Goal: Task Accomplishment & Management: Complete application form

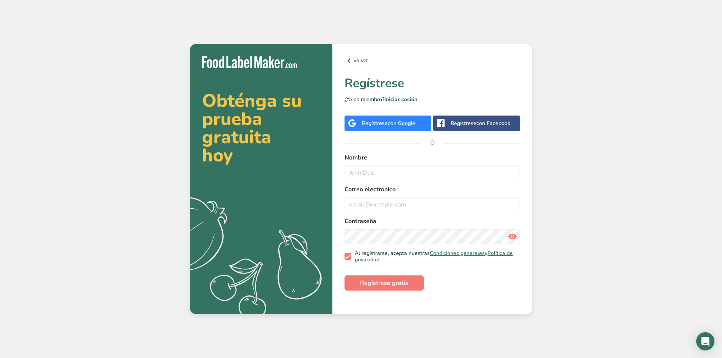
click at [413, 131] on div "volver Regístrese ¿Ya es miembro? Iniciar sesión Regístrese con Google Regístre…" at bounding box center [432, 179] width 200 height 271
click at [411, 128] on div "Regístrese con Google" at bounding box center [387, 124] width 87 height 16
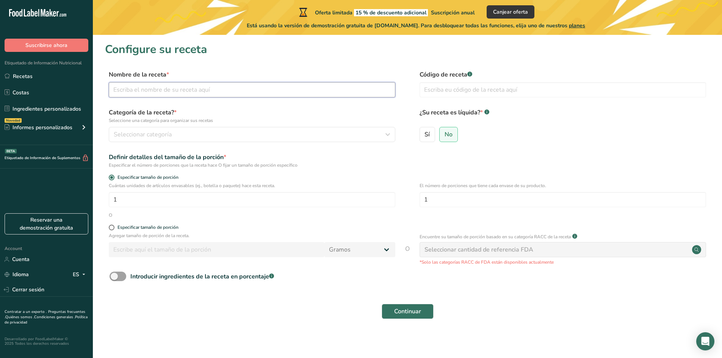
click at [243, 88] on input "text" at bounding box center [252, 89] width 286 height 15
paste input "Well bites healthy snacks"
type input "Well bites healthy snacks"
click at [199, 131] on div "Seleccionar categoría" at bounding box center [250, 134] width 272 height 9
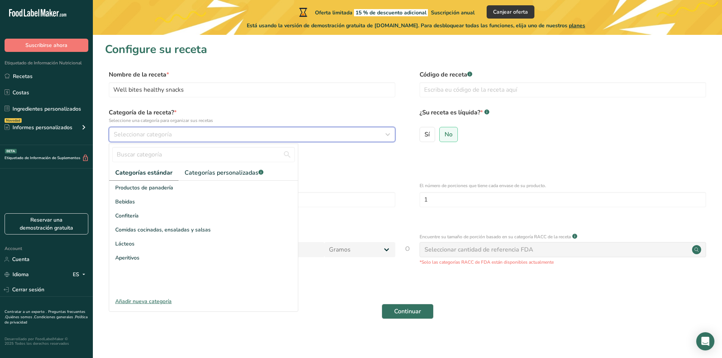
click at [198, 136] on div "Seleccionar categoría" at bounding box center [250, 134] width 272 height 9
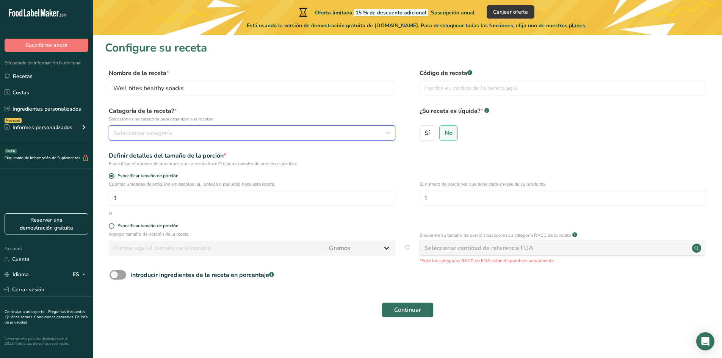
scroll to position [2, 0]
click at [180, 192] on input "1" at bounding box center [252, 197] width 286 height 15
click at [200, 216] on div "O" at bounding box center [407, 213] width 605 height 7
click at [111, 225] on span at bounding box center [112, 226] width 6 height 6
click at [111, 225] on input "Especificar tamaño de porción" at bounding box center [111, 225] width 5 height 5
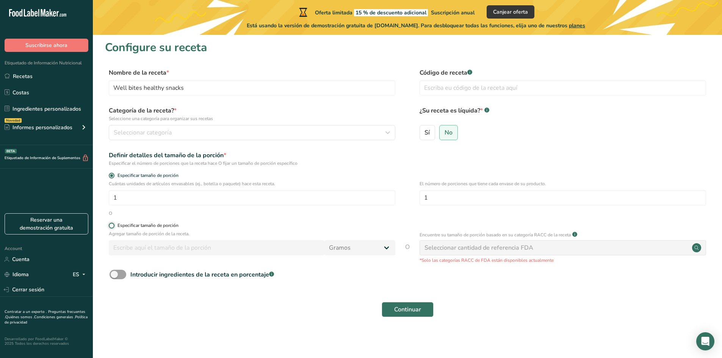
radio input "true"
radio input "false"
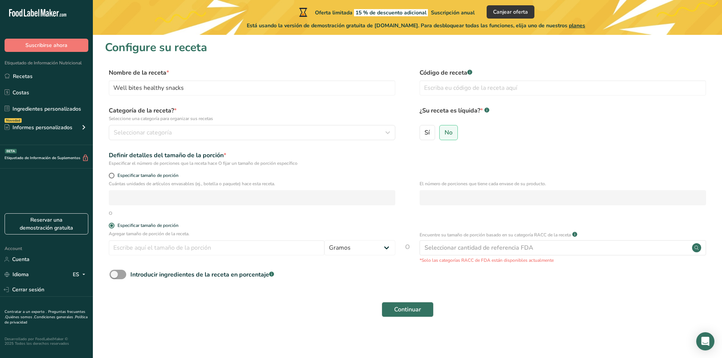
click at [111, 172] on form "Nombre de la receta * Well bites healthy snacks Código de receta .a-a{fill:#347…" at bounding box center [407, 194] width 605 height 253
click at [110, 175] on span at bounding box center [112, 176] width 6 height 6
click at [110, 175] on input "Especificar tamaño de porción" at bounding box center [111, 175] width 5 height 5
radio input "true"
radio input "false"
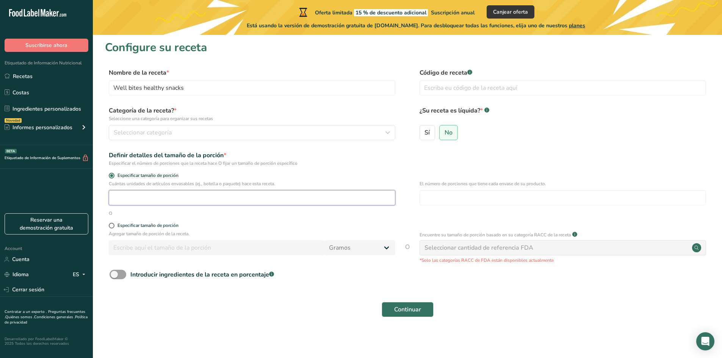
click at [122, 202] on input "number" at bounding box center [252, 197] width 286 height 15
type input "1"
click at [211, 311] on div "Continuar" at bounding box center [407, 309] width 605 height 24
click at [184, 132] on div "Seleccionar categoría" at bounding box center [250, 132] width 272 height 9
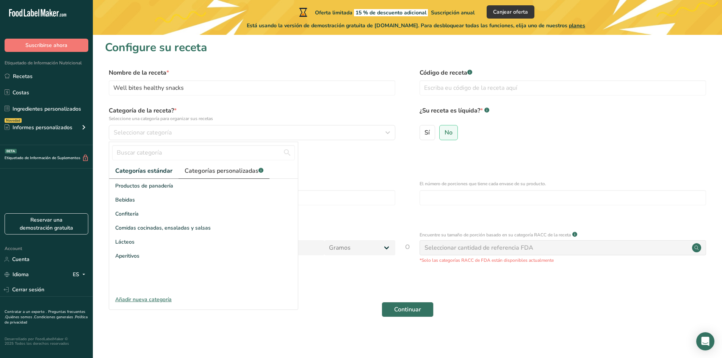
click at [250, 167] on span "Categorías personalizadas .a-a{fill:#347362;}.b-a{fill:#fff;}" at bounding box center [224, 170] width 79 height 9
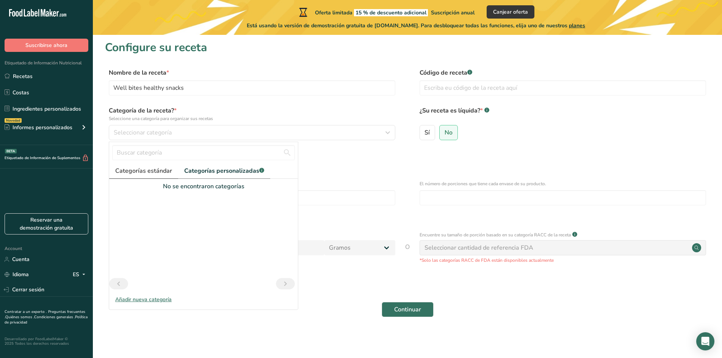
click at [161, 168] on span "Categorías estándar" at bounding box center [143, 170] width 57 height 9
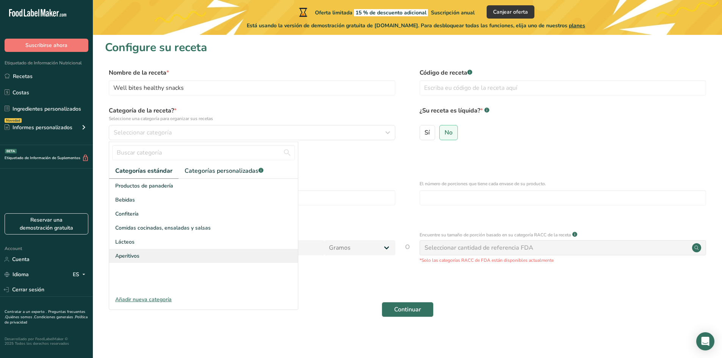
click at [195, 250] on div "Aperitivos" at bounding box center [203, 256] width 189 height 14
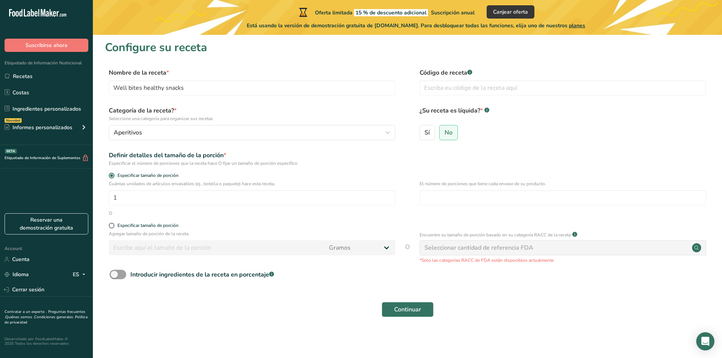
click at [195, 239] on div "Agregar tamaño de porción de la receta. Gramos kg mg mcg libras onza litro mL o…" at bounding box center [252, 244] width 286 height 29
click at [124, 273] on span at bounding box center [118, 274] width 17 height 9
click at [114, 273] on input "Introducir ingredientes de la receta en porcentaje .a-a{fill:#347362;}.b-a{fill…" at bounding box center [112, 274] width 5 height 5
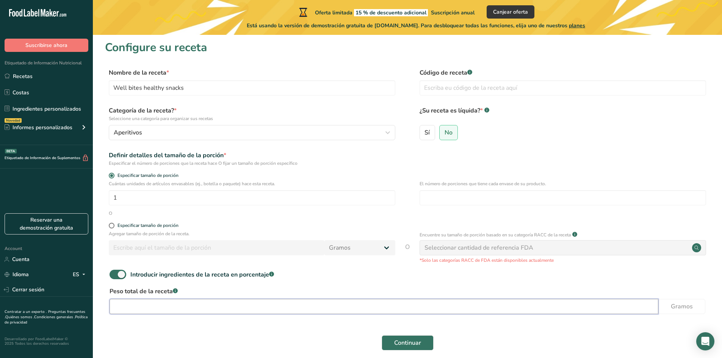
click at [178, 302] on input "number" at bounding box center [384, 306] width 549 height 15
click at [121, 272] on span at bounding box center [118, 274] width 17 height 9
click at [114, 272] on input "Introducir ingredientes de la receta en porcentaje .a-a{fill:#347362;}.b-a{fill…" at bounding box center [112, 274] width 5 height 5
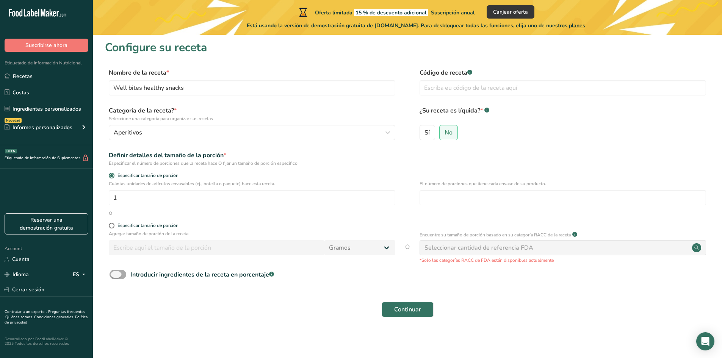
click at [124, 274] on span at bounding box center [118, 274] width 17 height 9
click at [114, 274] on input "Introducir ingredientes de la receta en porcentaje .a-a{fill:#347362;}.b-a{fill…" at bounding box center [112, 274] width 5 height 5
checkbox input "true"
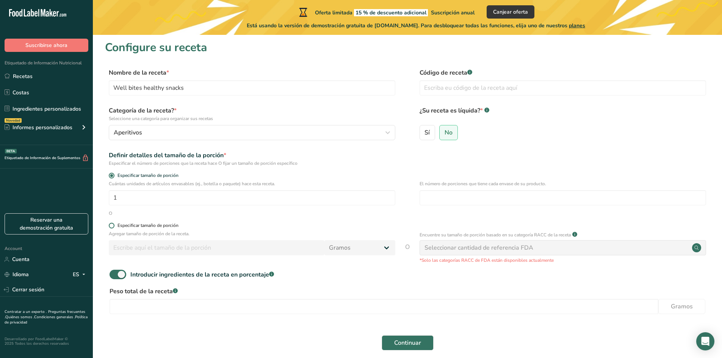
click at [112, 225] on span at bounding box center [112, 226] width 6 height 6
click at [112, 225] on input "Especificar tamaño de porción" at bounding box center [111, 225] width 5 height 5
radio input "true"
radio input "false"
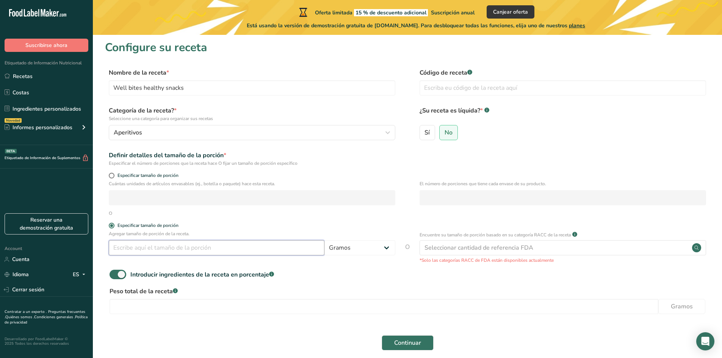
click at [143, 247] on input "number" at bounding box center [217, 247] width 216 height 15
click at [115, 273] on span at bounding box center [118, 274] width 17 height 9
click at [114, 273] on input "Introducir ingredientes de la receta en porcentaje .a-a{fill:#347362;}.b-a{fill…" at bounding box center [112, 274] width 5 height 5
checkbox input "false"
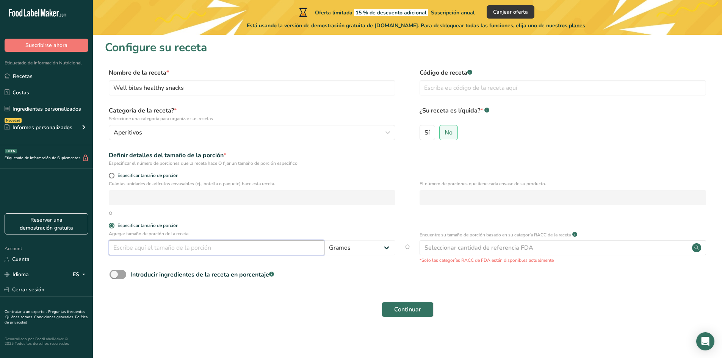
click at [146, 249] on input "number" at bounding box center [217, 247] width 216 height 15
click at [113, 173] on span at bounding box center [112, 176] width 6 height 6
click at [113, 173] on input "Especificar tamaño de porción" at bounding box center [111, 175] width 5 height 5
radio input "true"
radio input "false"
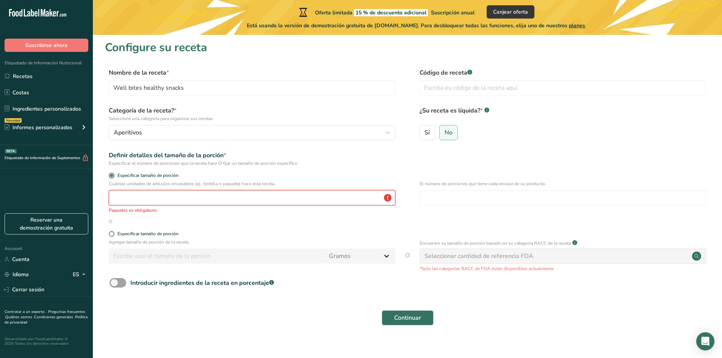
click at [146, 201] on input "number" at bounding box center [252, 197] width 286 height 15
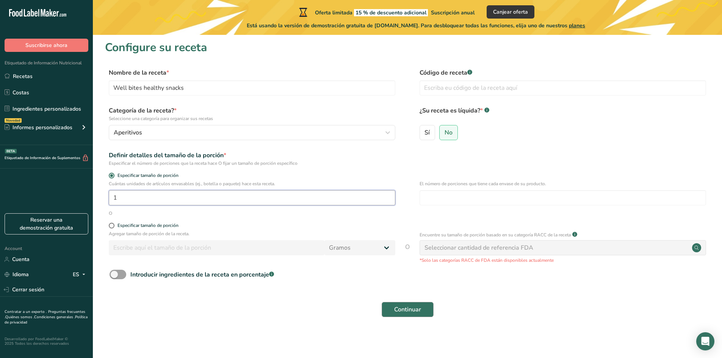
type input "1"
click at [382, 315] on button "Continuar" at bounding box center [408, 309] width 52 height 15
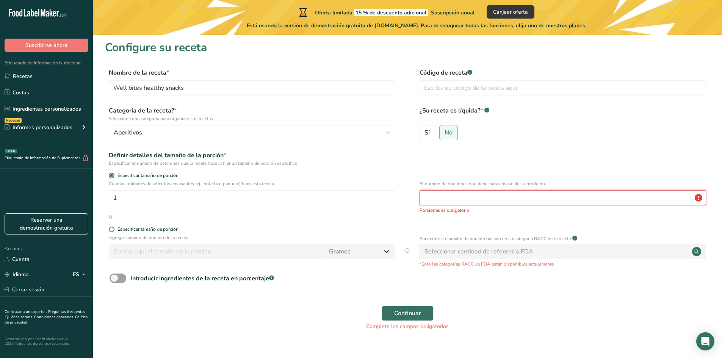
click at [510, 194] on input "number" at bounding box center [562, 197] width 286 height 15
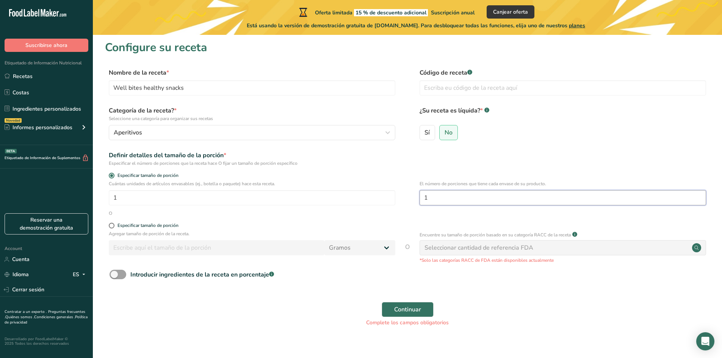
type input "1"
click at [507, 250] on div "Seleccionar cantidad de referencia FDA" at bounding box center [478, 247] width 109 height 9
click at [594, 249] on div "Seleccionar cantidad de referencia FDA" at bounding box center [562, 247] width 286 height 15
click at [513, 246] on div "Seleccionar cantidad de referencia FDA" at bounding box center [478, 247] width 109 height 9
click at [454, 249] on div "Seleccionar cantidad de referencia FDA" at bounding box center [478, 247] width 109 height 9
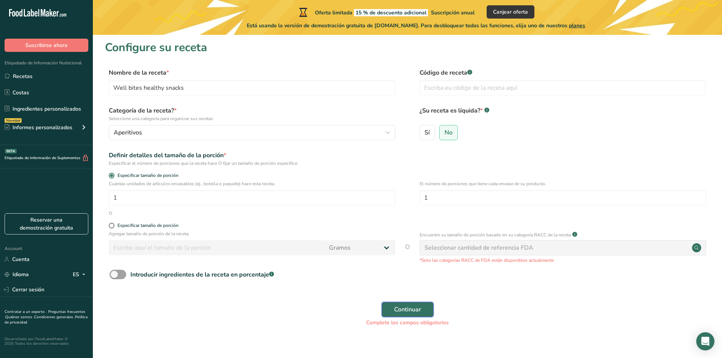
click at [421, 308] on span "Continuar" at bounding box center [407, 309] width 27 height 9
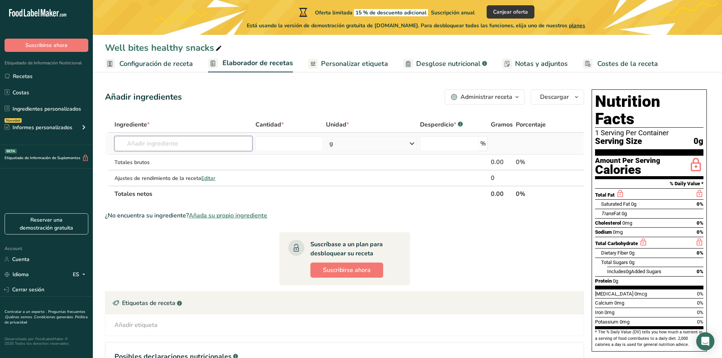
click at [172, 141] on input "text" at bounding box center [183, 143] width 138 height 15
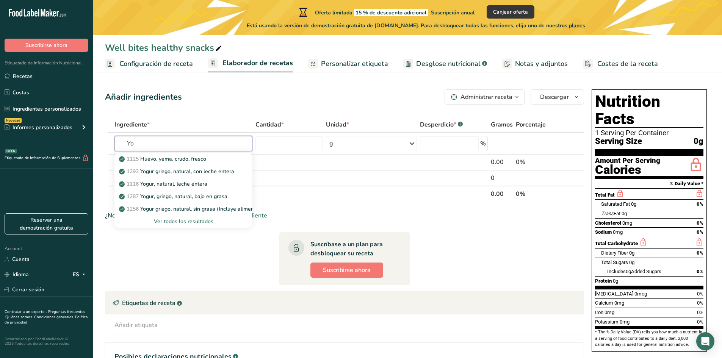
type input "Yo"
click at [236, 197] on link "1287 Yogur, griego, natural, bajo en grasa" at bounding box center [183, 196] width 138 height 13
type input "Yogurt, Greek, plain, lowfat"
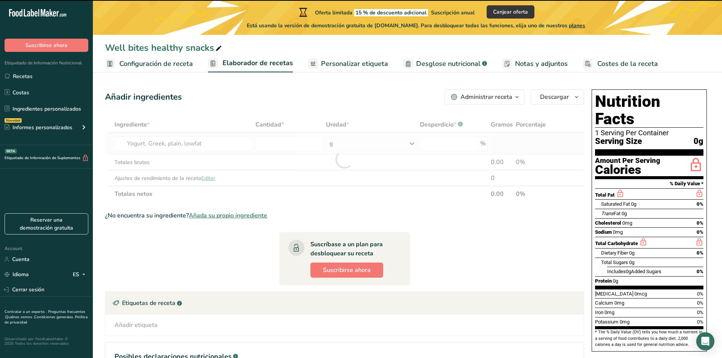
type input "0"
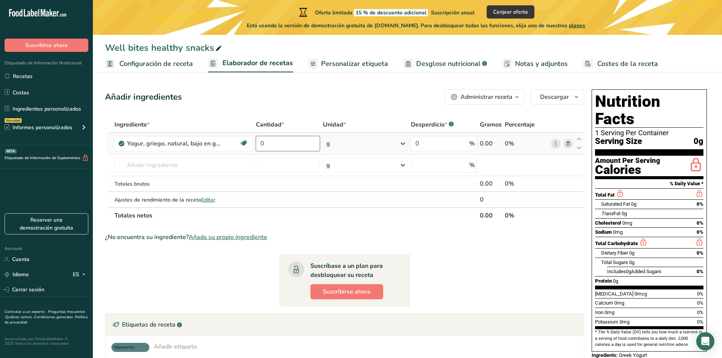
click at [292, 141] on input "0" at bounding box center [288, 143] width 64 height 15
click at [341, 149] on div "Ingrediente * Cantidad * Unidad * Desperdicio * .a-a{fill:#347362;}.b-a{fill:#f…" at bounding box center [344, 170] width 479 height 107
drag, startPoint x: 286, startPoint y: 136, endPoint x: 283, endPoint y: 141, distance: 6.1
click at [285, 138] on td "330" at bounding box center [287, 144] width 67 height 22
click at [283, 141] on input "330" at bounding box center [288, 143] width 64 height 15
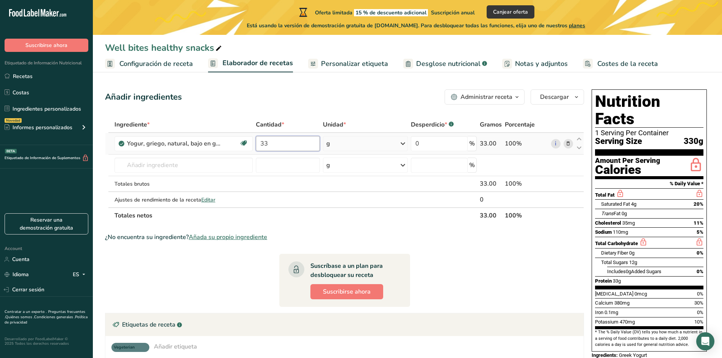
type input "3"
type input "20.6"
click at [209, 165] on div "Ingrediente * Cantidad * Unidad * Desperdicio * .a-a{fill:#347362;}.b-a{fill:#f…" at bounding box center [344, 170] width 479 height 107
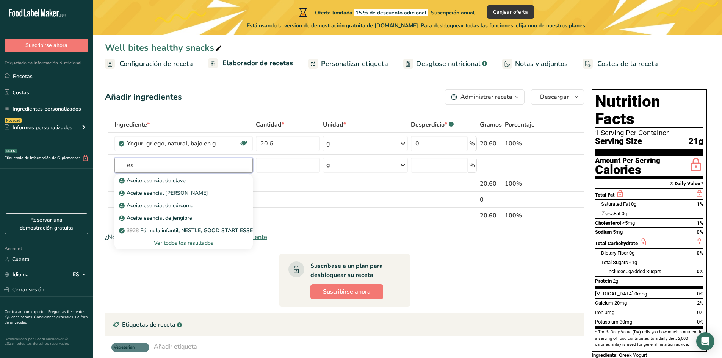
type input "e"
type input "vainil"
click at [192, 187] on link "2050 Extracto de vainilla" at bounding box center [183, 193] width 138 height 13
type input "Vanilla extract"
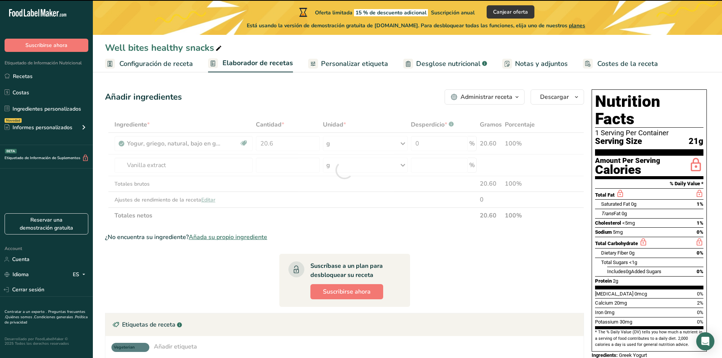
type input "0"
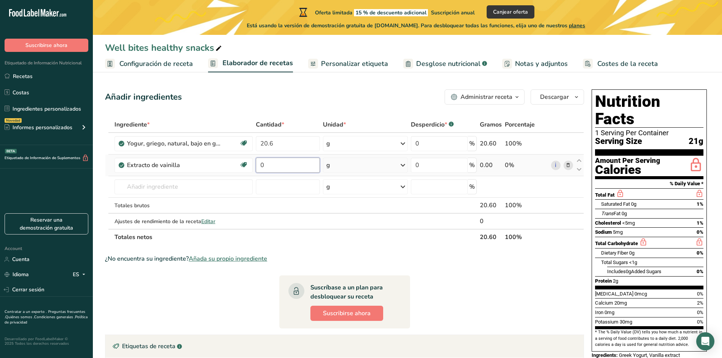
click at [286, 158] on input "0" at bounding box center [288, 165] width 64 height 15
type input "0.31"
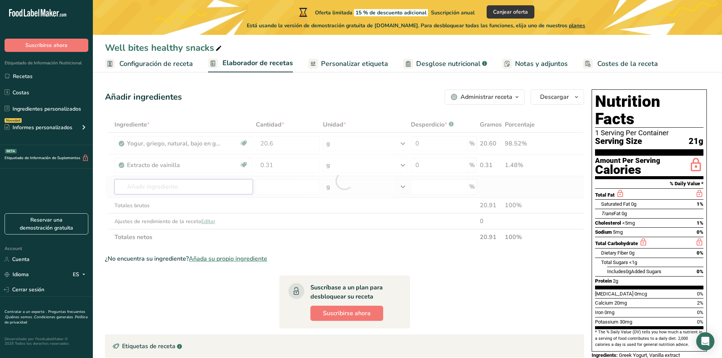
click at [200, 189] on div "Ingrediente * Cantidad * Unidad * Desperdicio * .a-a{fill:#347362;}.b-a{fill:#f…" at bounding box center [344, 181] width 479 height 128
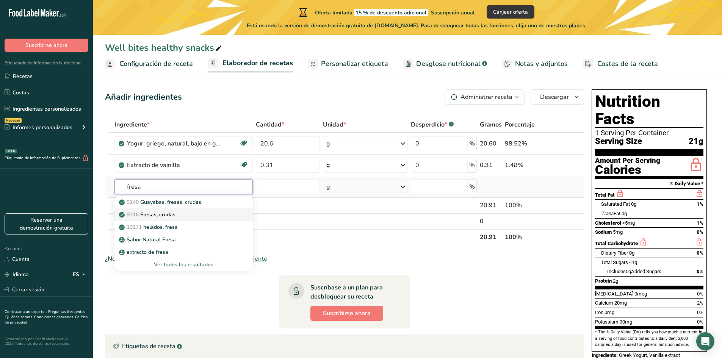
type input "fresa"
click at [195, 214] on div "9316 Fresas, crudas" at bounding box center [177, 215] width 114 height 8
type input "Strawberries, raw"
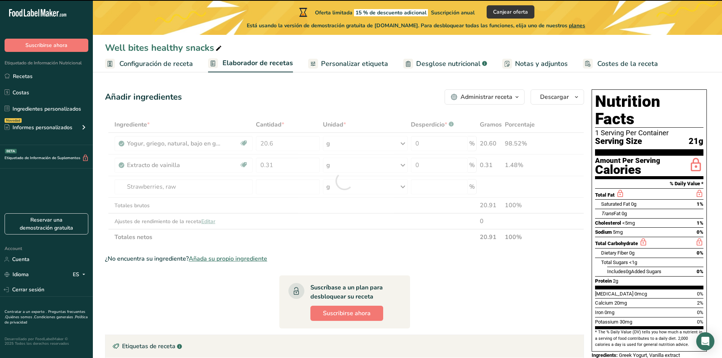
type input "0"
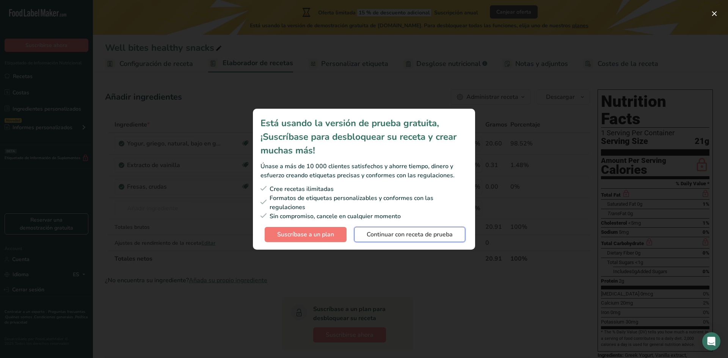
click at [396, 236] on span "Continuar con receta de prueba" at bounding box center [409, 234] width 86 height 9
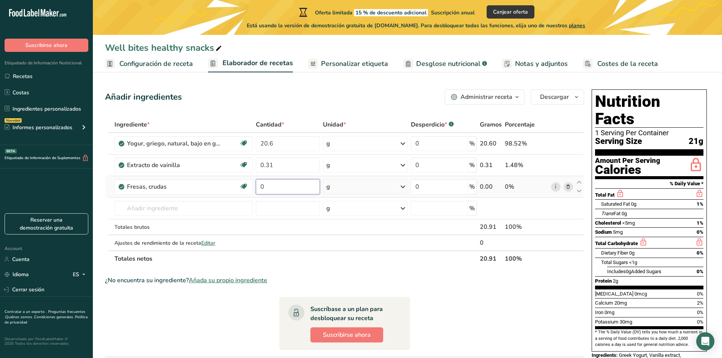
click at [289, 191] on input "0" at bounding box center [288, 186] width 64 height 15
type input "7.81"
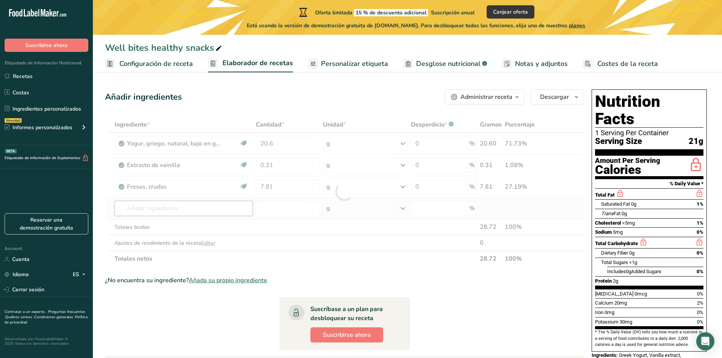
click at [212, 204] on div "Ingrediente * Cantidad * Unidad * Desperdicio * .a-a{fill:#347362;}.b-a{fill:#f…" at bounding box center [344, 192] width 479 height 150
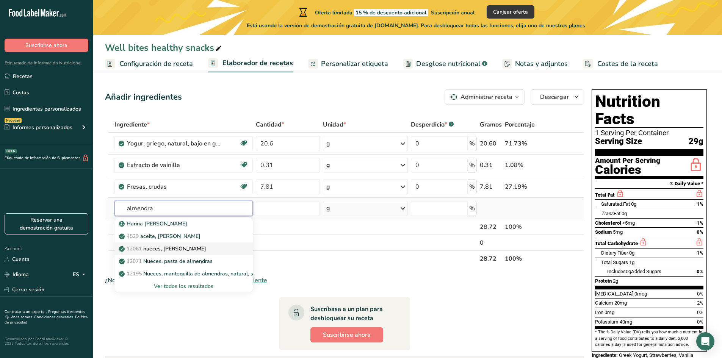
type input "almendra"
click at [220, 249] on div "12061 nueces, almendras" at bounding box center [177, 249] width 114 height 8
type input "Nuts, almonds"
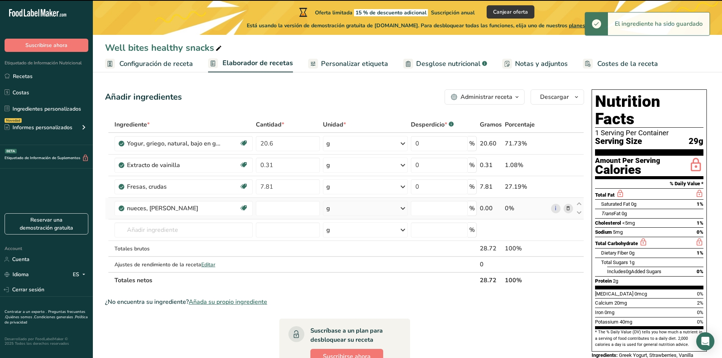
type input "0"
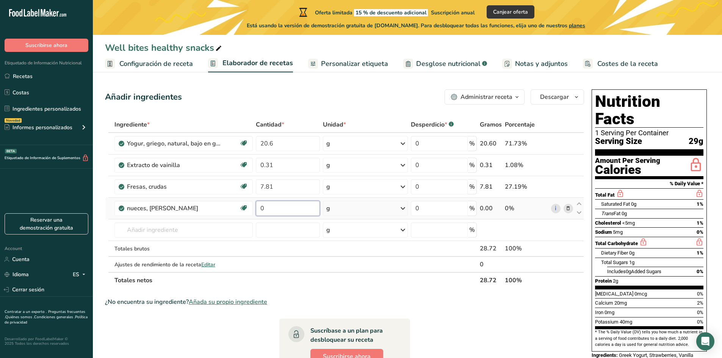
click at [283, 207] on input "0" at bounding box center [288, 208] width 64 height 15
type input "4.6"
click at [195, 228] on div "Ingrediente * Cantidad * Unidad * Desperdicio * .a-a{fill:#347362;}.b-a{fill:#f…" at bounding box center [344, 203] width 479 height 172
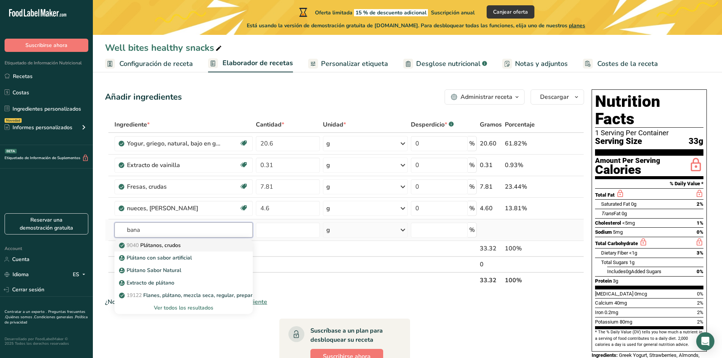
type input "bana"
click at [191, 246] on div "9040 Plátanos, crudos" at bounding box center [177, 245] width 114 height 8
type input "Bananas, raw"
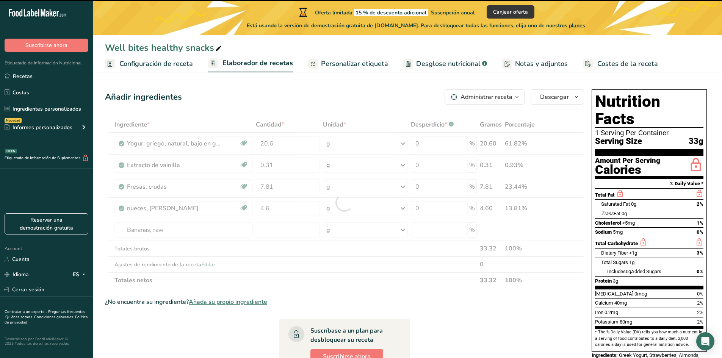
type input "0"
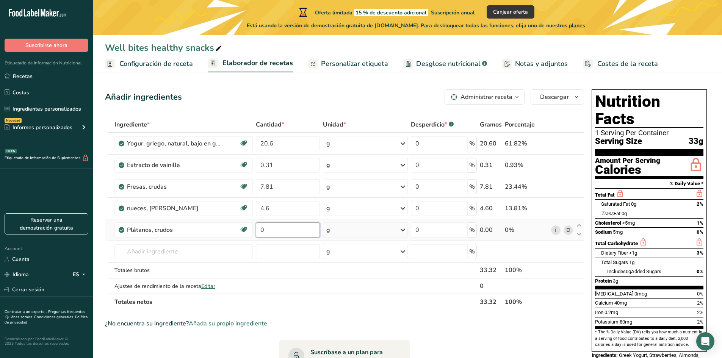
click at [311, 233] on input "0" at bounding box center [288, 229] width 64 height 15
type input "1"
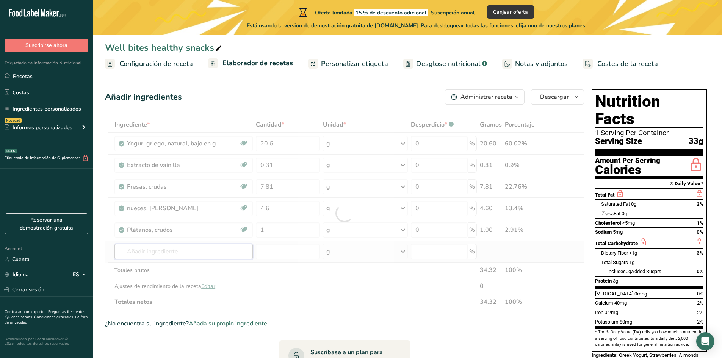
click at [219, 254] on div "Ingrediente * Cantidad * Unidad * Desperdicio * .a-a{fill:#347362;}.b-a{fill:#f…" at bounding box center [344, 213] width 479 height 193
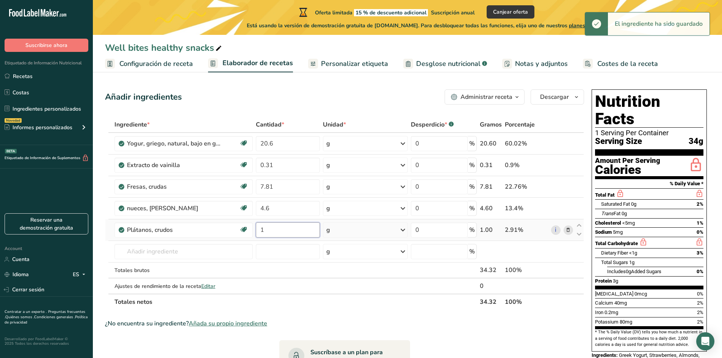
click at [270, 231] on input "1" at bounding box center [288, 229] width 64 height 15
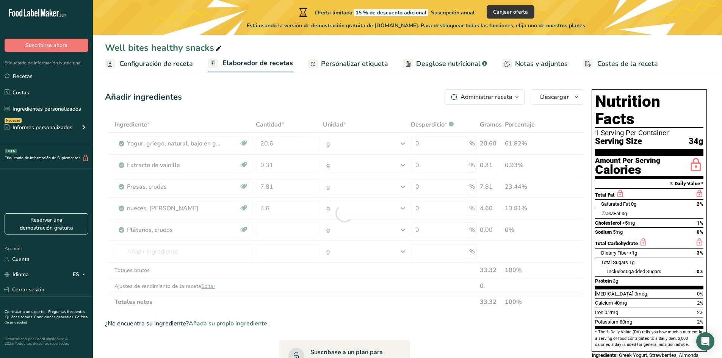
type input "0"
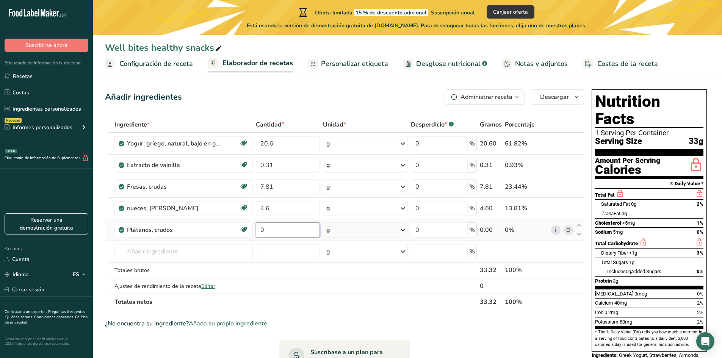
click at [270, 230] on input "0" at bounding box center [288, 229] width 64 height 15
type input "1"
click at [197, 257] on div "Ingrediente * Cantidad * Unidad * Desperdicio * .a-a{fill:#347362;}.b-a{fill:#f…" at bounding box center [344, 213] width 479 height 193
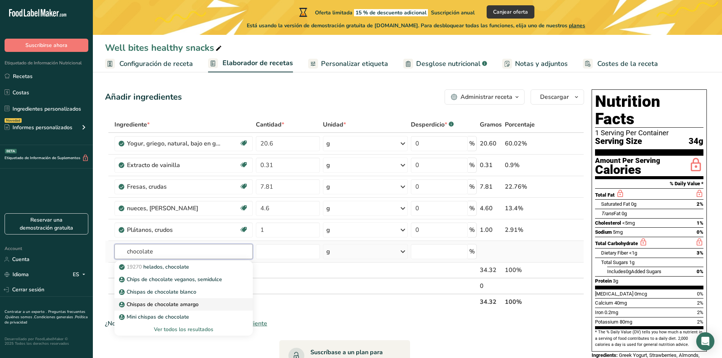
type input "chocolate"
click at [220, 300] on link "Chispas de chocolate amargo" at bounding box center [183, 304] width 138 height 13
type input "Dark Chocolate Chip"
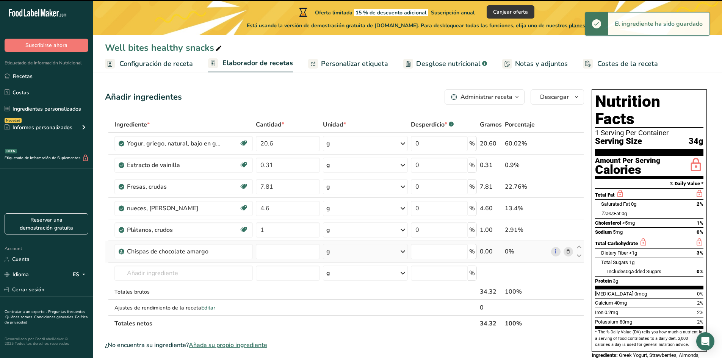
type input "0"
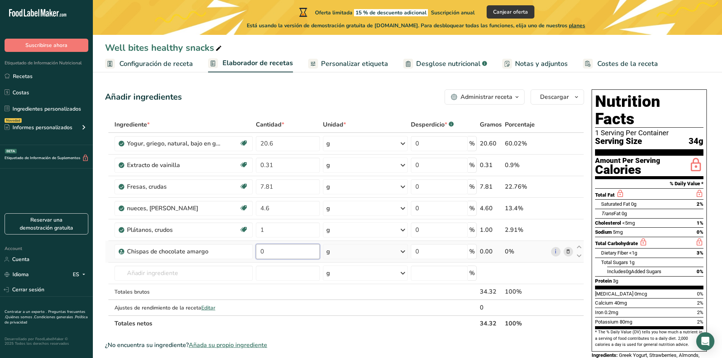
click at [284, 252] on input "0" at bounding box center [288, 251] width 64 height 15
type input "1.5"
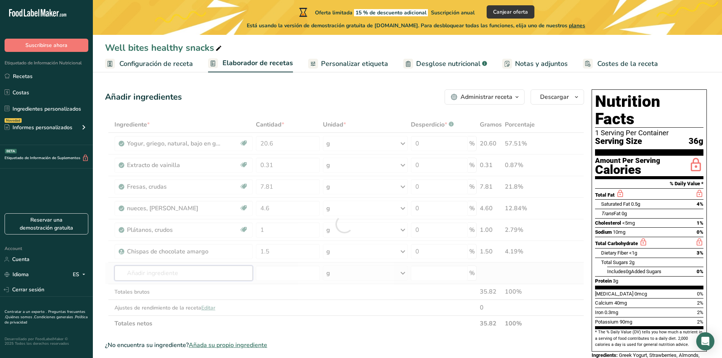
click at [173, 278] on div "Ingrediente * Cantidad * Unidad * Desperdicio * .a-a{fill:#347362;}.b-a{fill:#f…" at bounding box center [344, 224] width 479 height 215
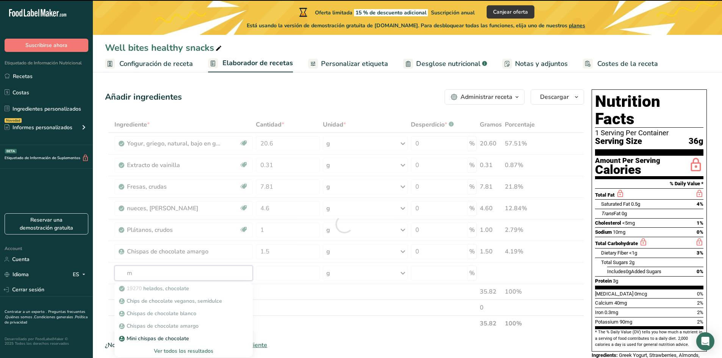
type input "ma"
type input "n"
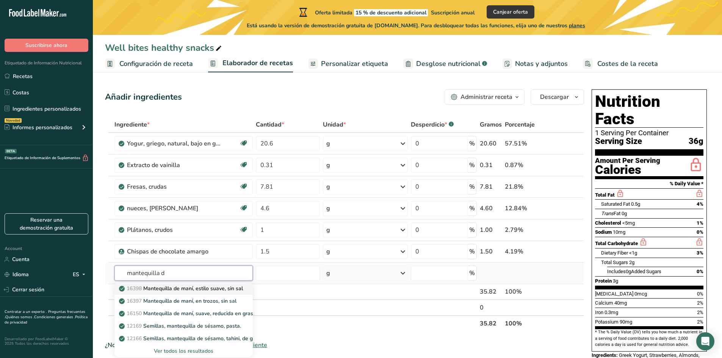
type input "mantequilla d"
click at [180, 288] on p "16398 Mantequilla de maní, estilo suave, sin sal" at bounding box center [181, 289] width 122 height 8
type input "Peanut butter, smooth style, without salt"
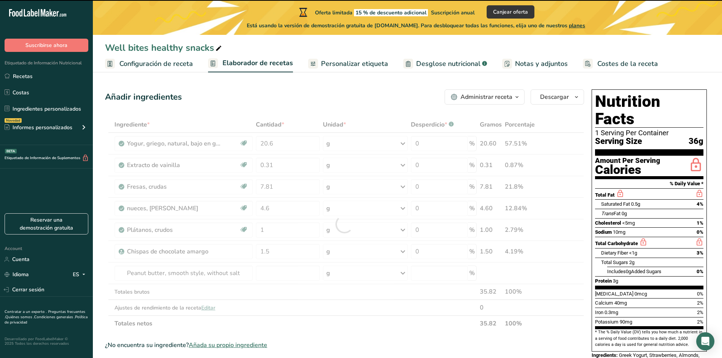
type input "0"
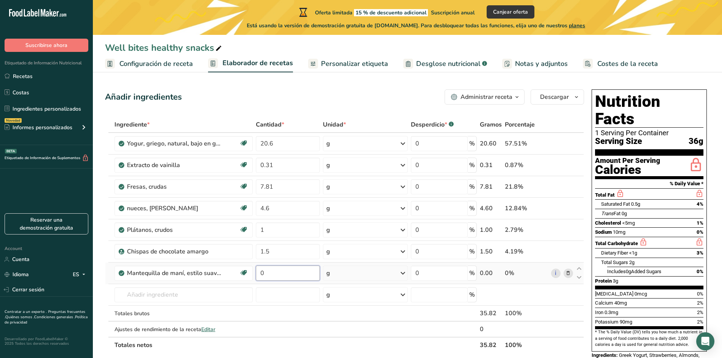
click at [283, 273] on input "0" at bounding box center [288, 273] width 64 height 15
type input "0.6"
click at [189, 299] on div "Ingrediente * Cantidad * Unidad * Desperdicio * .a-a{fill:#347362;}.b-a{fill:#f…" at bounding box center [344, 235] width 479 height 236
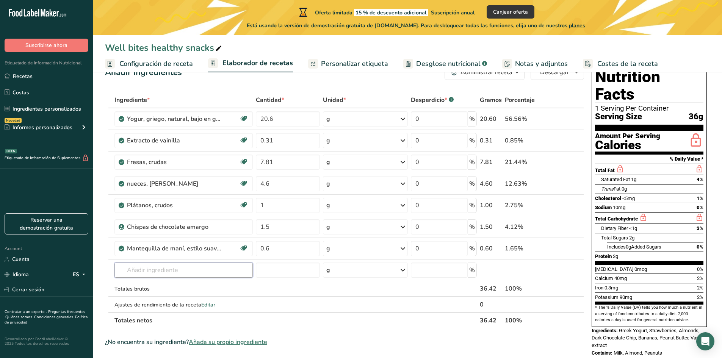
scroll to position [38, 0]
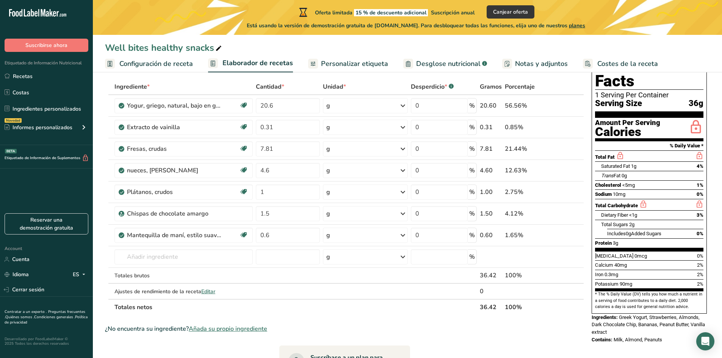
click at [673, 189] on div "Sodium 10mg 0%" at bounding box center [649, 193] width 108 height 9
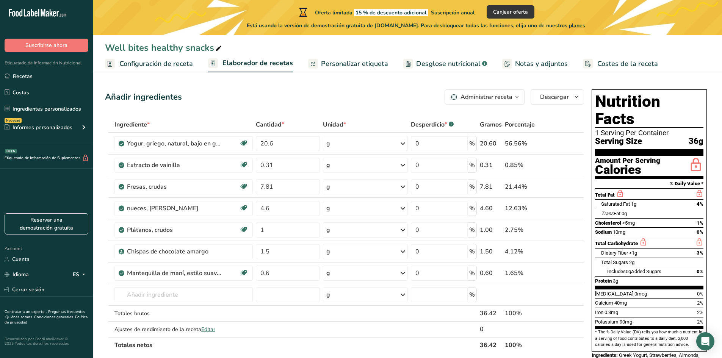
click at [674, 237] on div "Total Carbohydrate" at bounding box center [649, 242] width 108 height 11
click at [675, 56] on ul "Configuración de receta Elaborador de recetas Personalizar etiqueta Desglose nu…" at bounding box center [407, 64] width 629 height 18
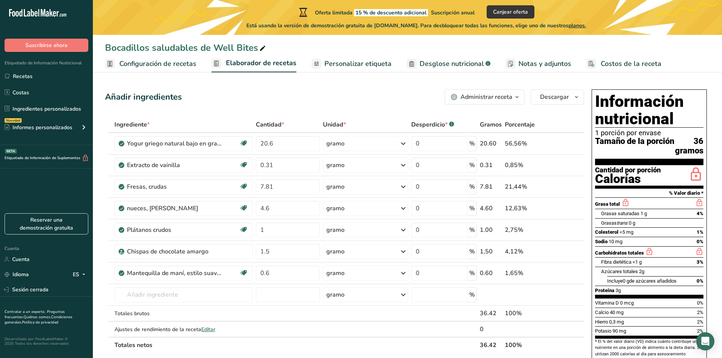
click at [679, 56] on ul "Configuración de recetas Elaborador de recetas Personalizar etiqueta Desglose n…" at bounding box center [407, 64] width 629 height 18
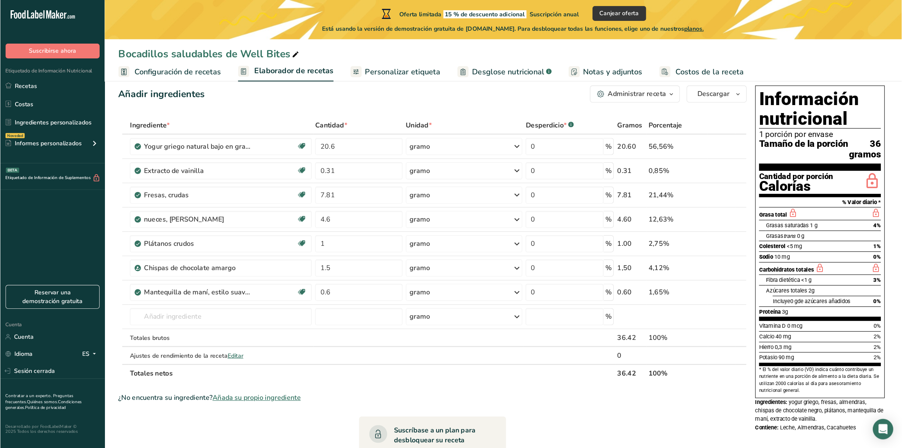
scroll to position [14, 0]
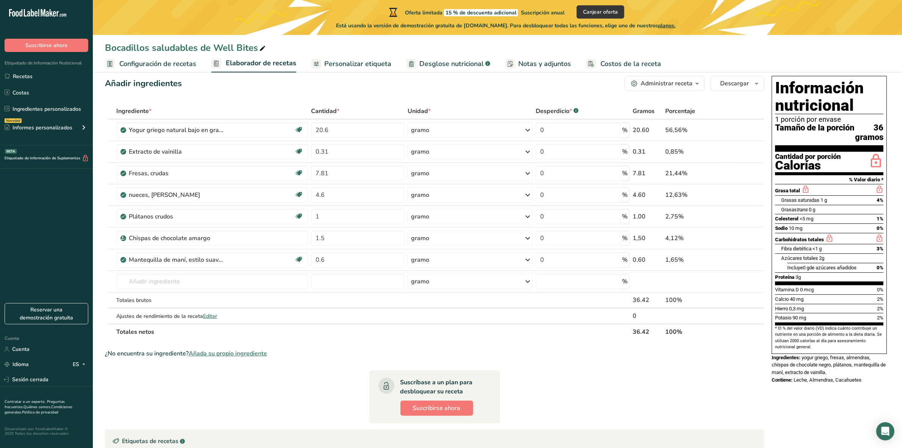
click at [313, 65] on icon at bounding box center [316, 63] width 6 height 9
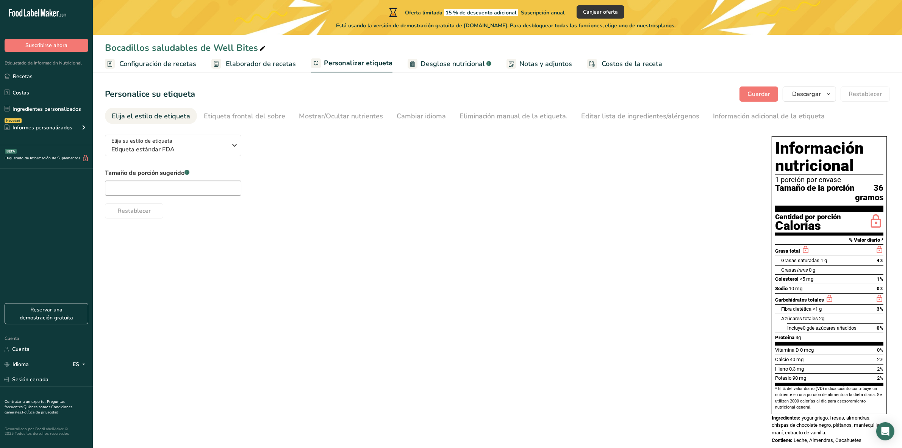
click at [448, 61] on font "Desglose nutricional" at bounding box center [453, 63] width 64 height 9
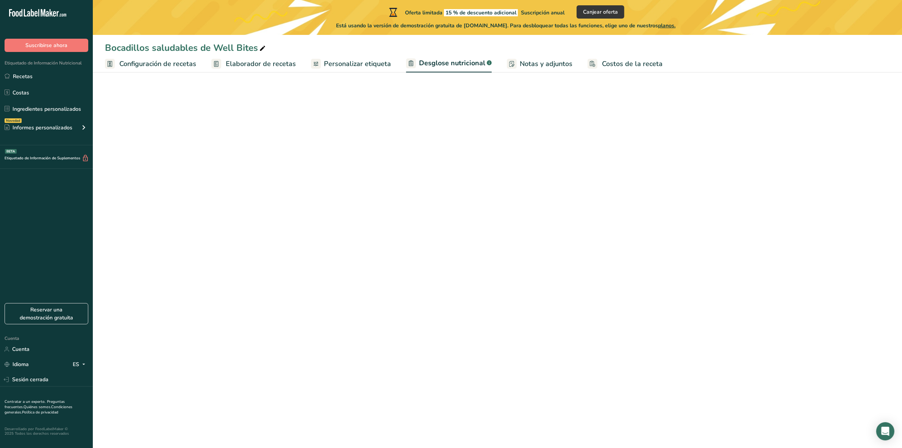
select select "Calories"
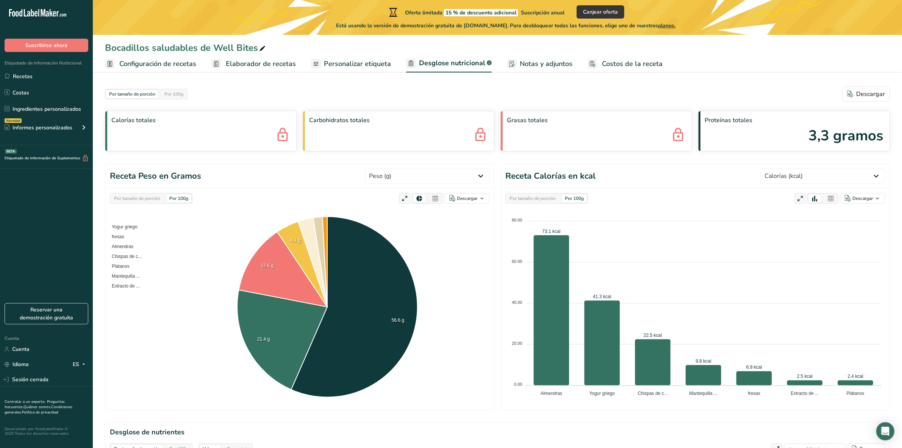
click at [528, 66] on font "Notas y adjuntos" at bounding box center [546, 63] width 53 height 9
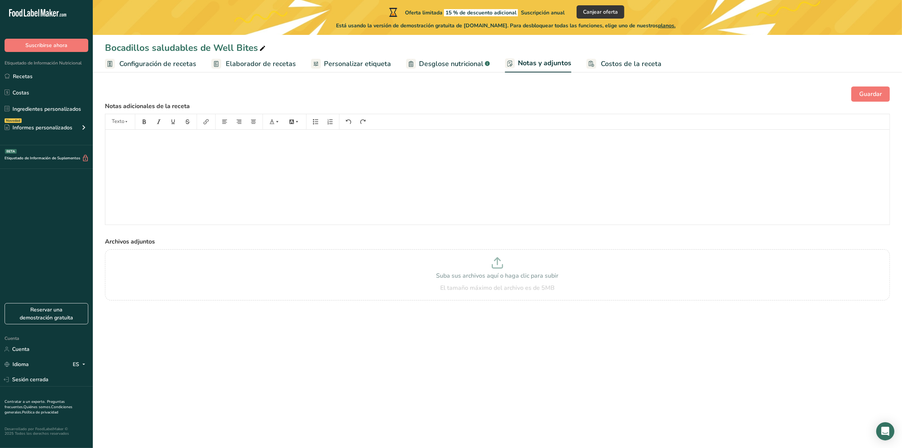
click at [251, 63] on font "Elaborador de recetas" at bounding box center [261, 63] width 70 height 9
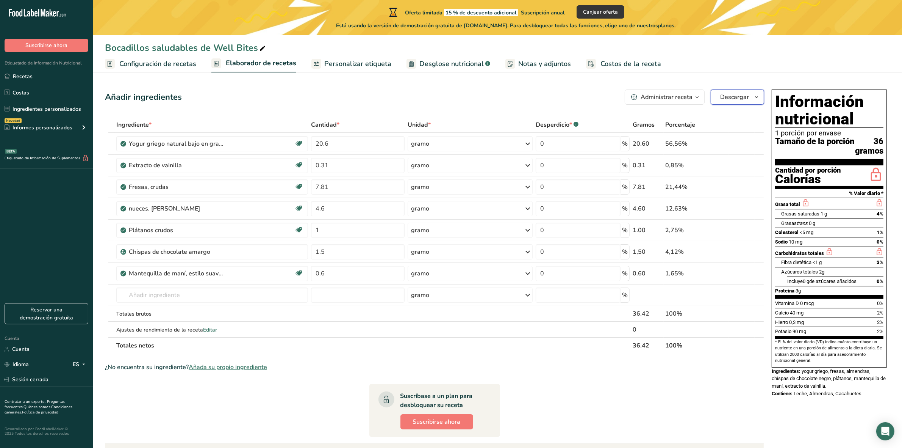
click at [721, 103] on button "Descargar" at bounding box center [737, 96] width 53 height 15
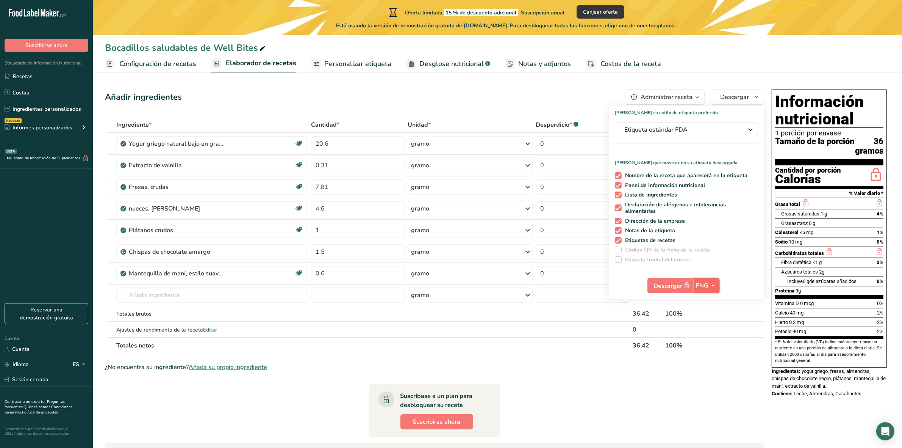
click at [715, 285] on icon "button" at bounding box center [713, 285] width 6 height 9
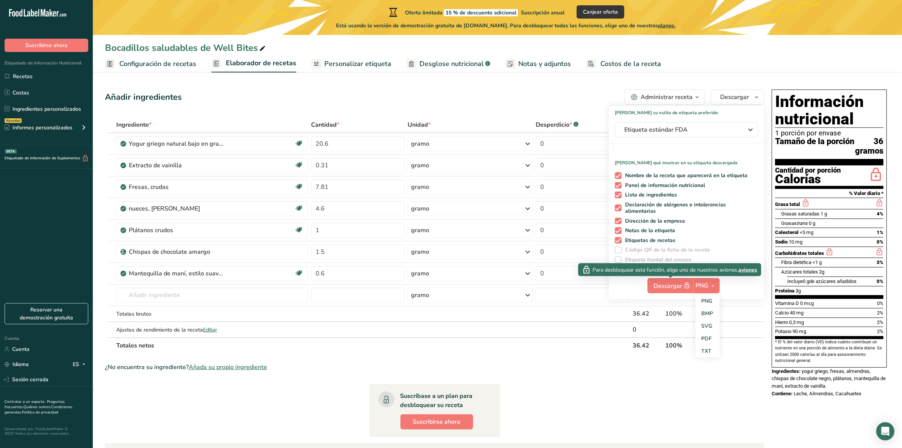
click at [721, 269] on font "aviones" at bounding box center [748, 269] width 19 height 7
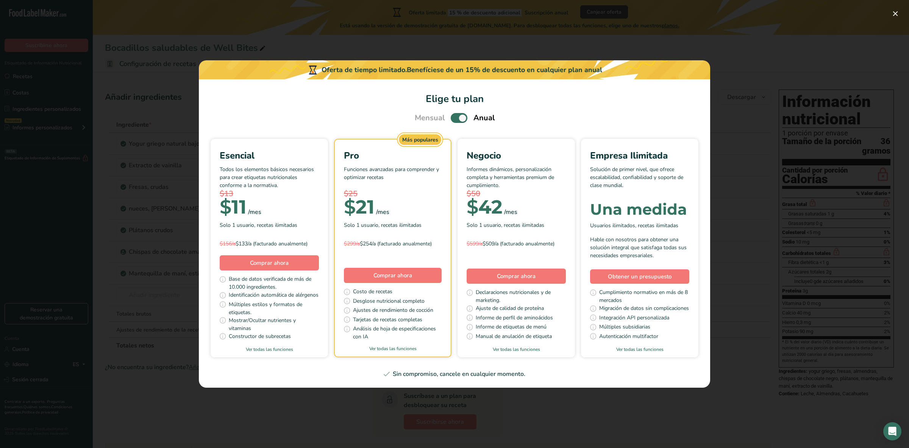
click at [721, 269] on div "Elige tu plan de precios modal" at bounding box center [454, 224] width 909 height 448
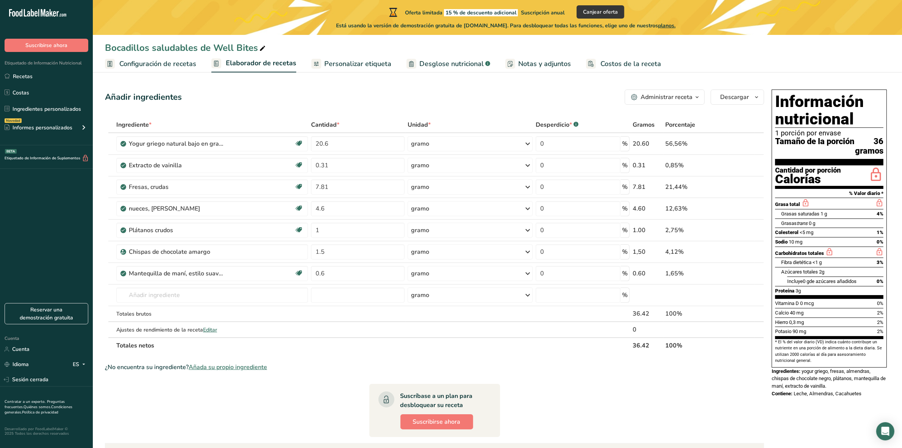
click at [718, 358] on section "Ingrediente * Cantidad * Unidad * Desperdicio * .a-a{fill:#347362;}.b-a{fill:#f…" at bounding box center [434, 336] width 659 height 438
drag, startPoint x: 776, startPoint y: 313, endPoint x: 809, endPoint y: 338, distance: 41.7
click at [721, 338] on section "Vitamina D 0 mcg 0% Calcio 40 mg 2% Hierro 0,3 mg 2% Potasio 90 mg 2%" at bounding box center [829, 318] width 108 height 41
click at [721, 336] on div "Potasio 90 mg 2%" at bounding box center [829, 330] width 108 height 9
